Goal: Task Accomplishment & Management: Manage account settings

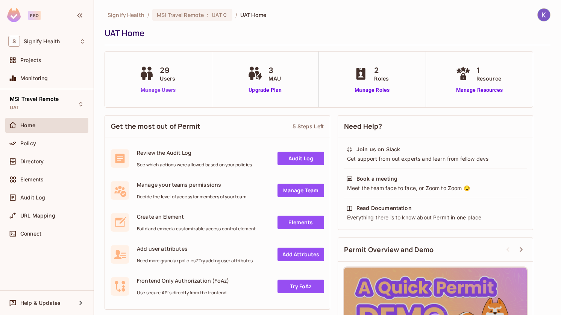
click at [148, 91] on link "Manage Users" at bounding box center [158, 90] width 42 height 8
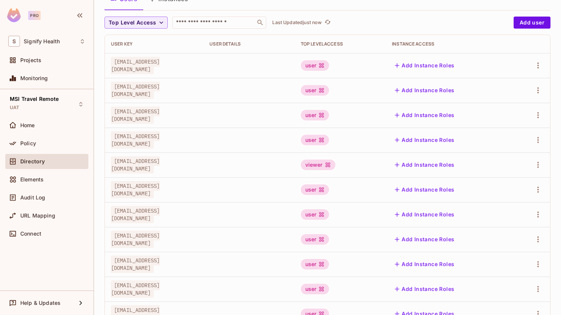
scroll to position [62, 0]
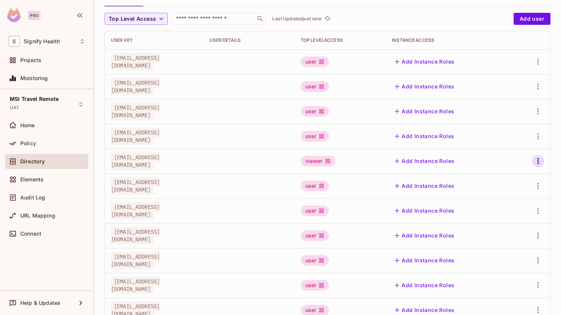
click at [536, 163] on icon "button" at bounding box center [538, 160] width 9 height 9
click at [503, 173] on span "Edit" at bounding box center [498, 178] width 15 height 12
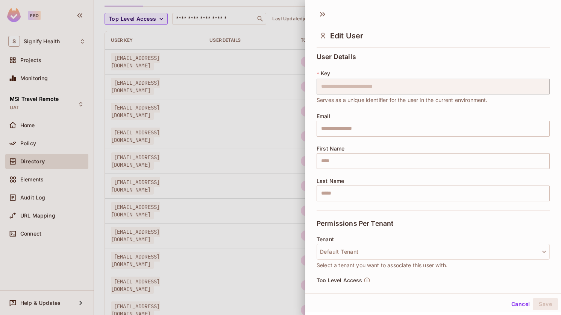
scroll to position [92, 0]
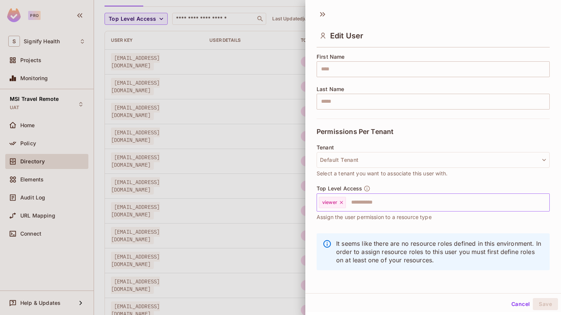
click at [355, 205] on input "text" at bounding box center [441, 202] width 188 height 15
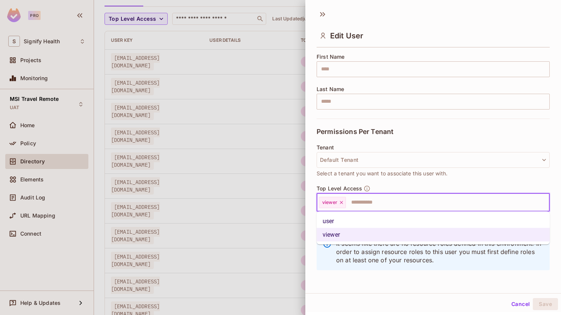
click at [337, 219] on li "user" at bounding box center [433, 221] width 233 height 14
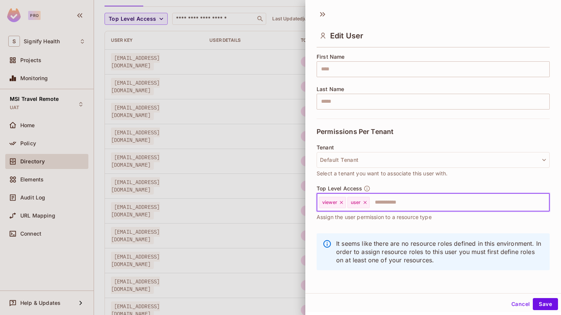
click at [343, 202] on icon at bounding box center [341, 202] width 5 height 5
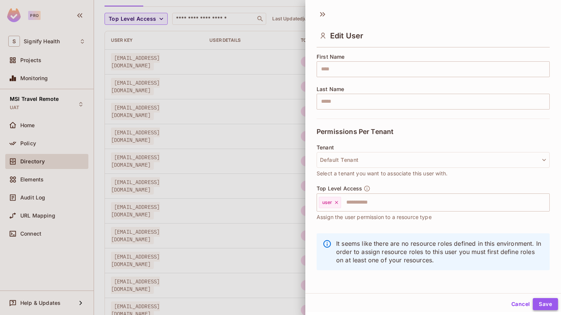
click at [541, 303] on button "Save" at bounding box center [545, 304] width 25 height 12
